Goal: Information Seeking & Learning: Check status

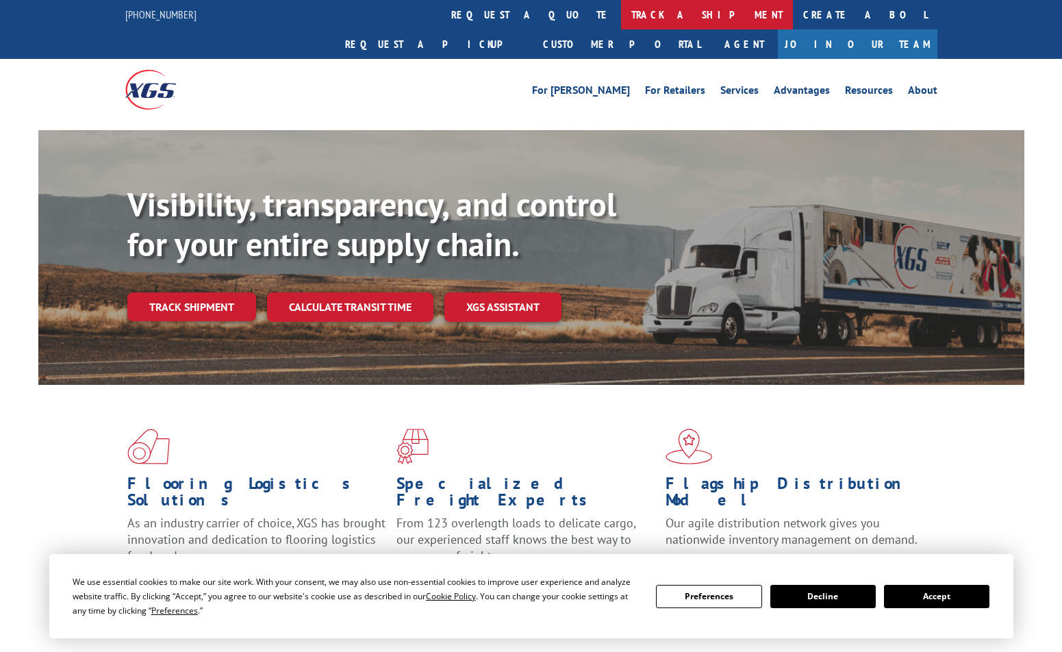
click at [621, 11] on link "track a shipment" at bounding box center [707, 14] width 172 height 29
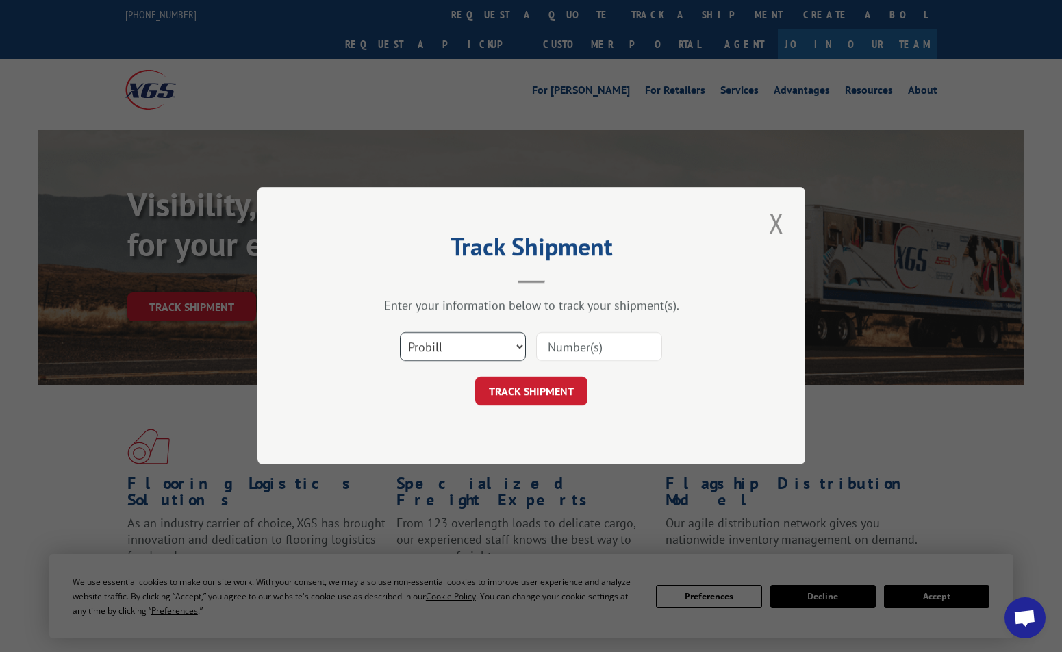
click at [494, 346] on select "Select category... Probill BOL PO" at bounding box center [463, 347] width 126 height 29
select select "bol"
click at [400, 333] on select "Select category... Probill BOL PO" at bounding box center [463, 347] width 126 height 29
click at [572, 342] on input at bounding box center [599, 347] width 126 height 29
type input "76274"
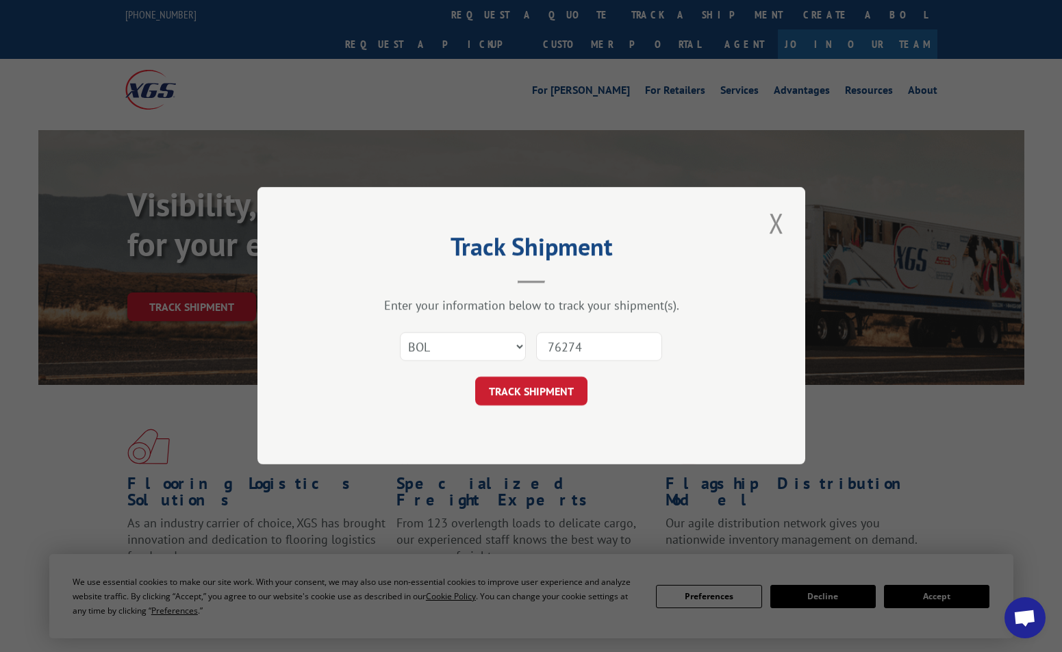
click button "TRACK SHIPMENT" at bounding box center [531, 391] width 112 height 29
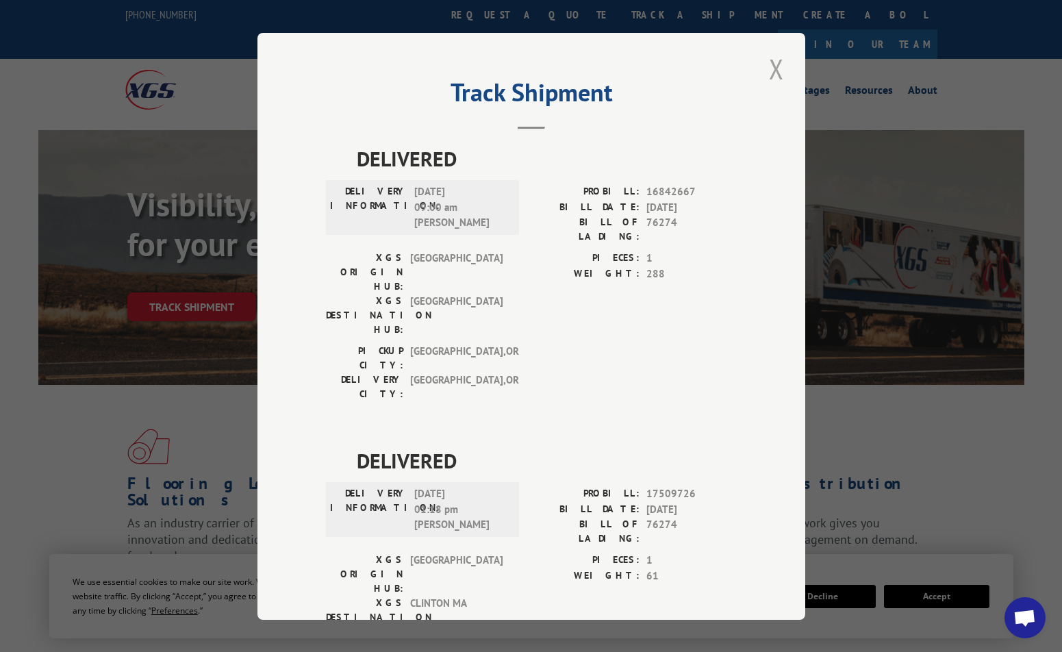
click at [768, 66] on button "Close modal" at bounding box center [776, 69] width 23 height 38
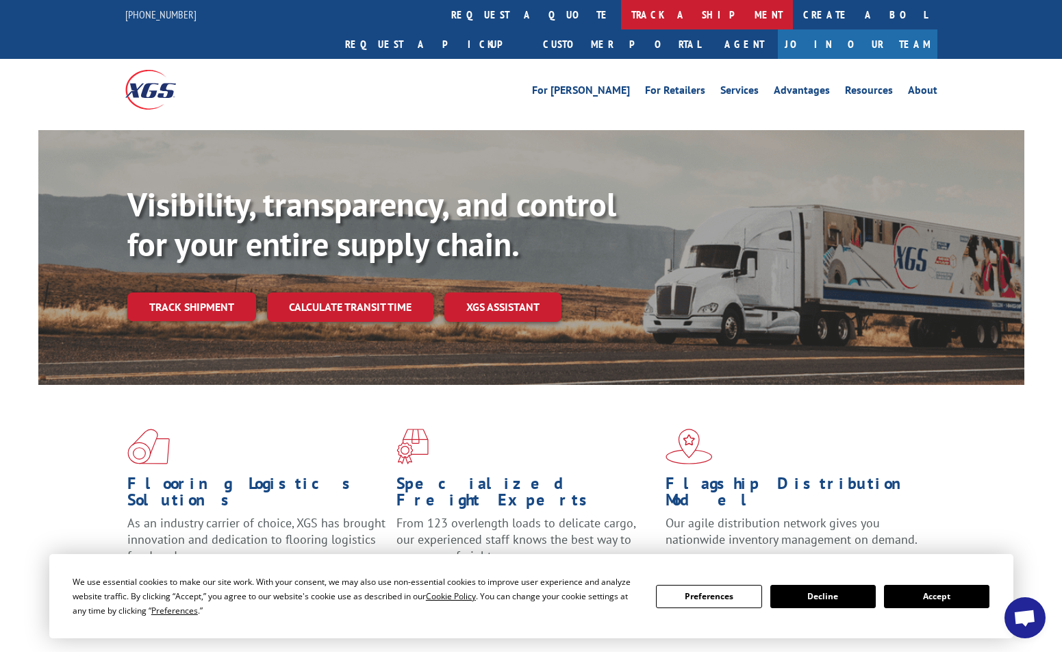
click at [621, 11] on link "track a shipment" at bounding box center [707, 14] width 172 height 29
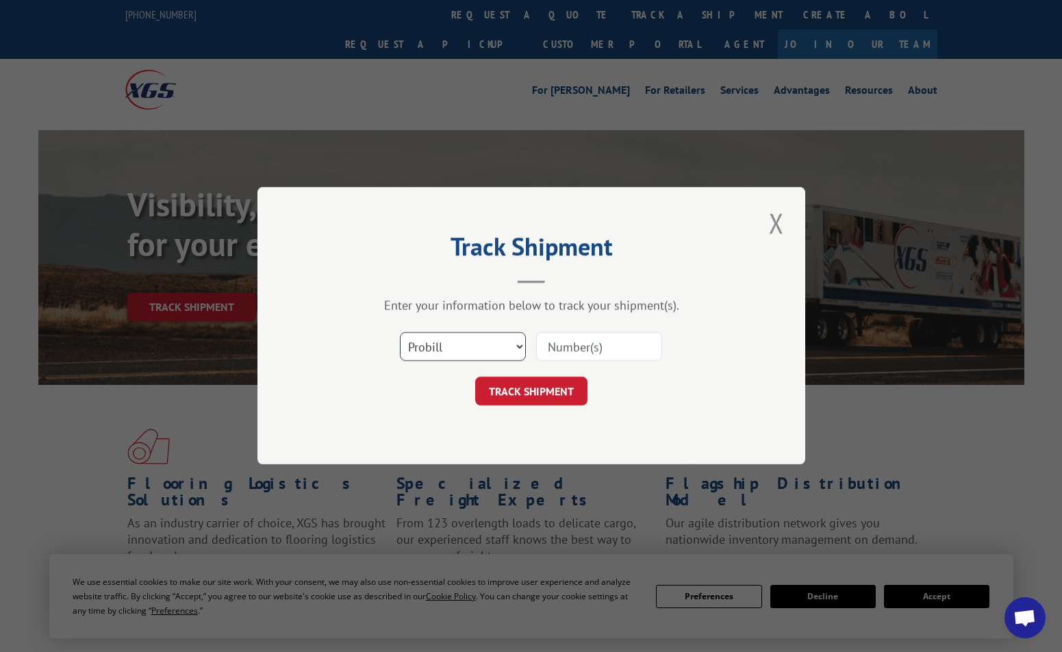
click at [522, 340] on select "Select category... Probill BOL PO" at bounding box center [463, 347] width 126 height 29
select select "bol"
click at [400, 333] on select "Select category... Probill BOL PO" at bounding box center [463, 347] width 126 height 29
click at [577, 349] on input at bounding box center [599, 347] width 126 height 29
type input "76275"
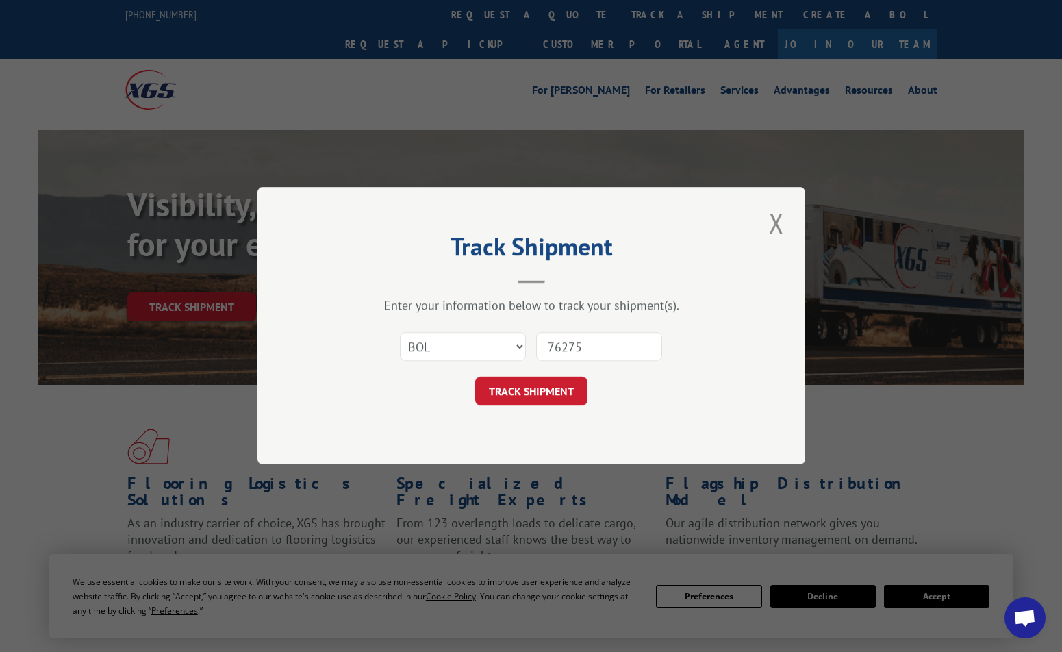
click button "TRACK SHIPMENT" at bounding box center [531, 391] width 112 height 29
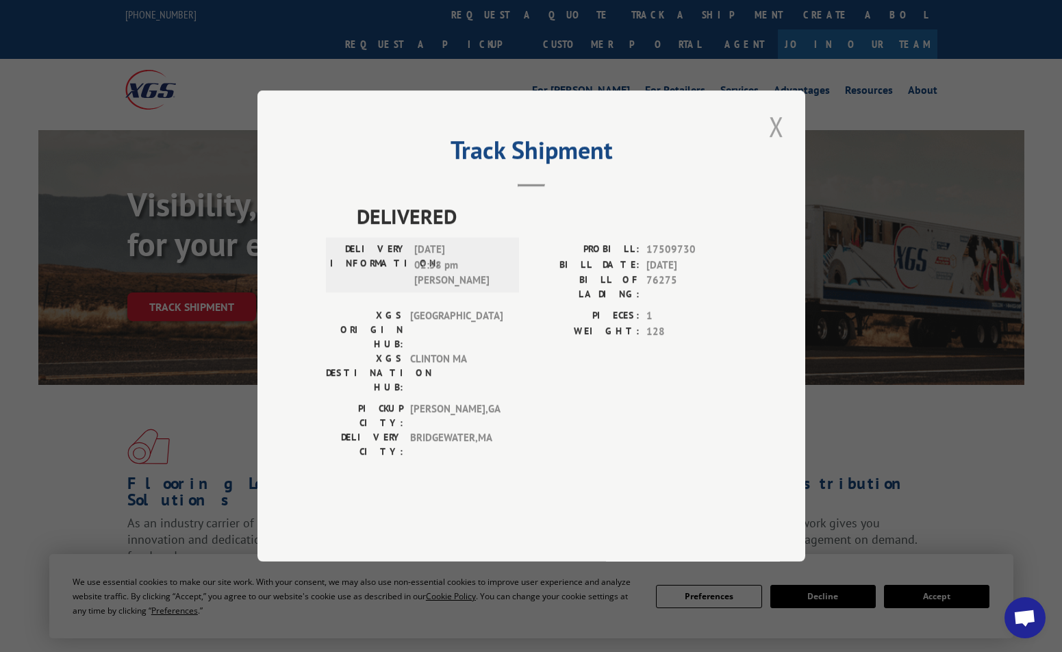
click at [774, 145] on button "Close modal" at bounding box center [776, 127] width 23 height 38
